Goal: Information Seeking & Learning: Check status

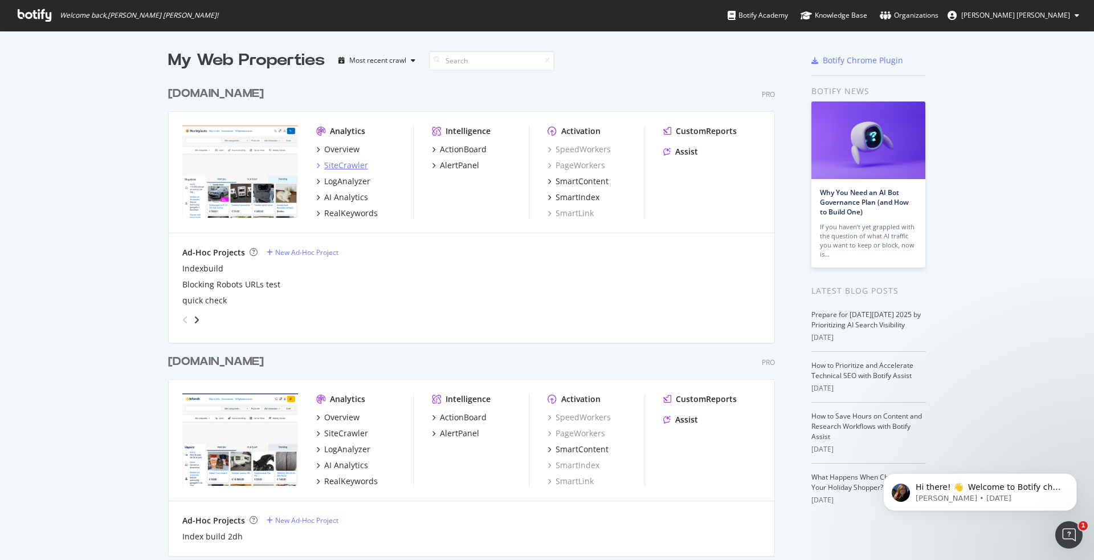
click at [337, 163] on div "SiteCrawler" at bounding box center [346, 165] width 44 height 11
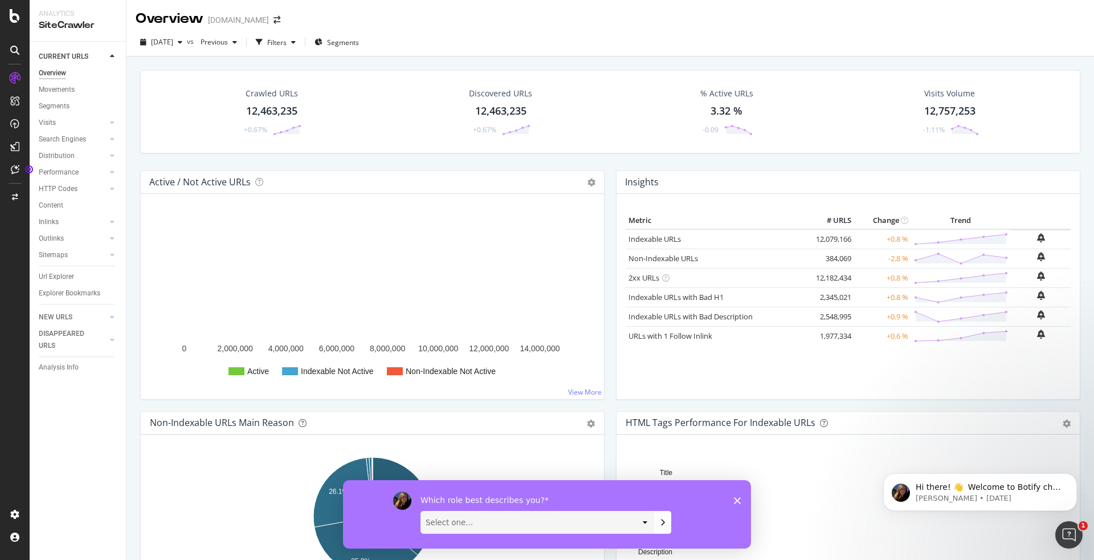
scroll to position [1, 0]
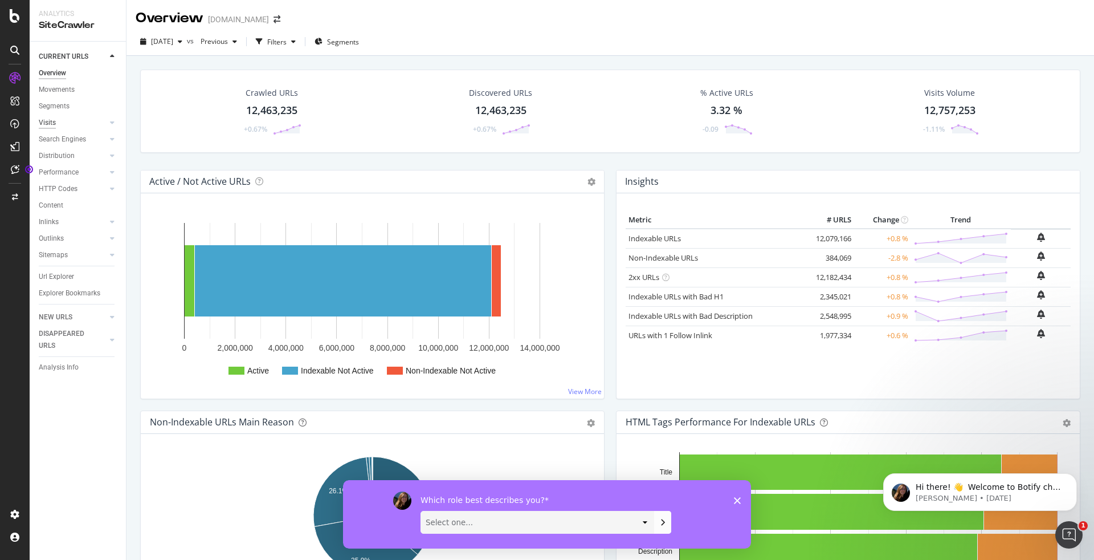
click at [46, 123] on div "Visits" at bounding box center [47, 123] width 17 height 12
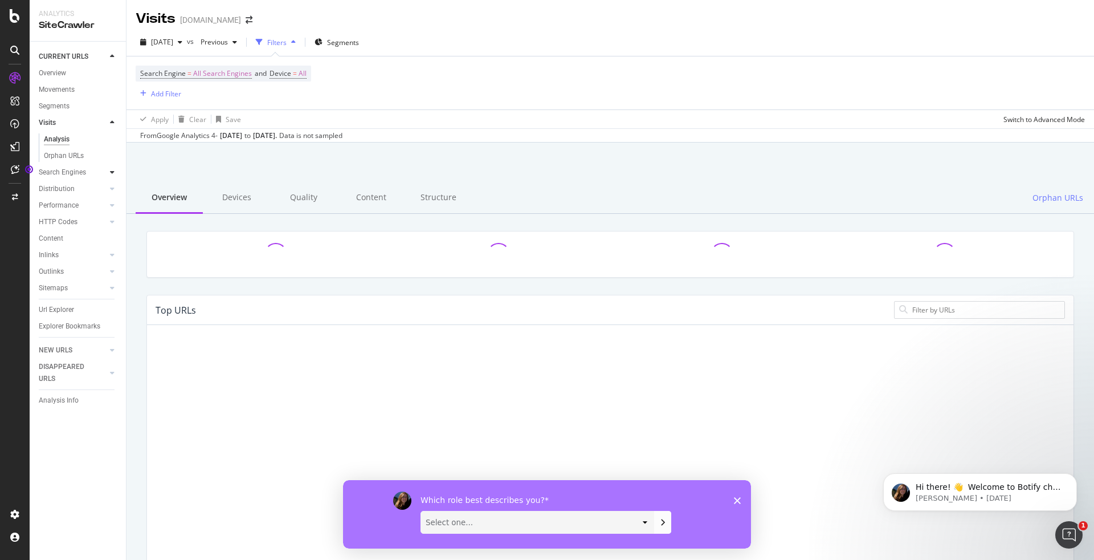
click at [110, 170] on icon at bounding box center [112, 172] width 5 height 7
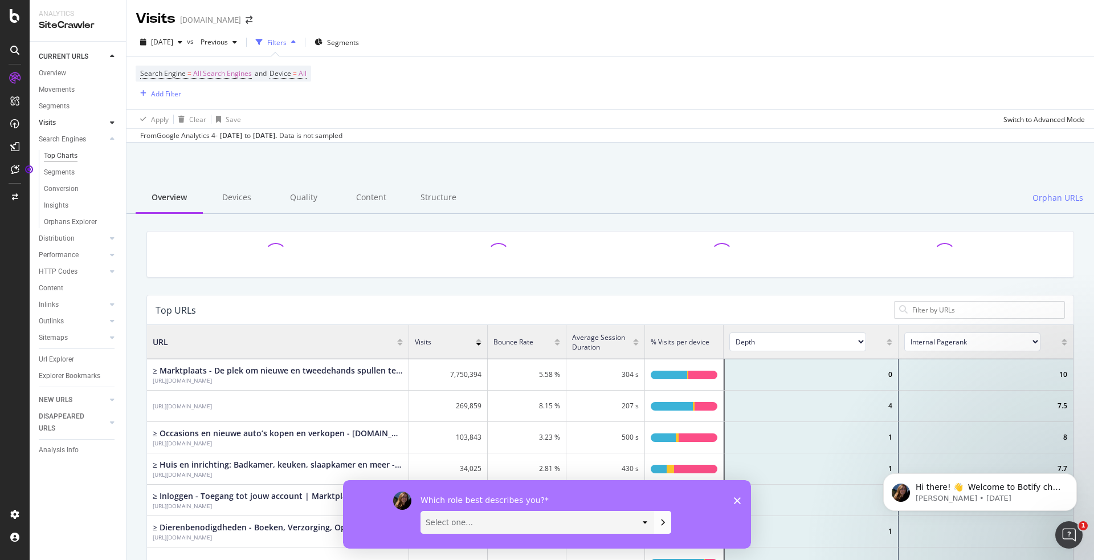
scroll to position [342, 927]
click at [739, 499] on icon "Close survey" at bounding box center [737, 499] width 7 height 7
